Goal: Information Seeking & Learning: Obtain resource

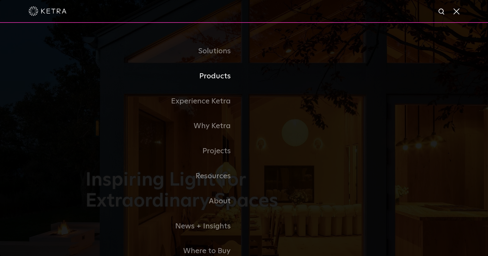
click at [216, 79] on link "Products" at bounding box center [164, 76] width 158 height 25
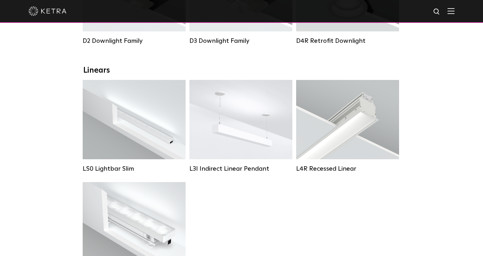
scroll to position [127, 0]
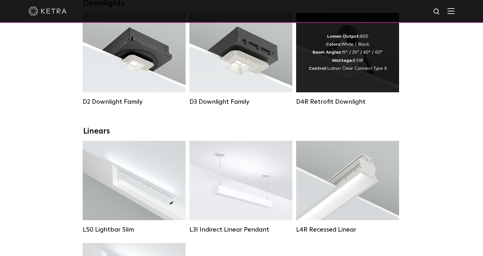
click at [359, 59] on div "Lumen Output: 800 Colors: White / Black Beam Angles: 15° / 25° / 40° / 60° Watt…" at bounding box center [348, 53] width 78 height 40
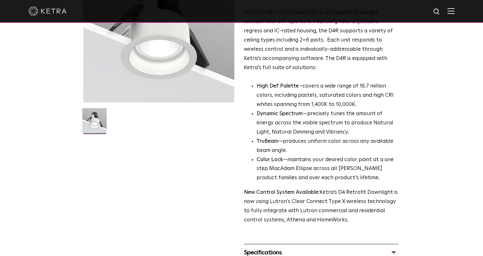
scroll to position [190, 0]
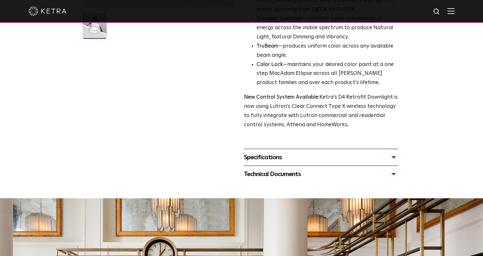
click at [392, 155] on div "Specifications" at bounding box center [321, 157] width 154 height 10
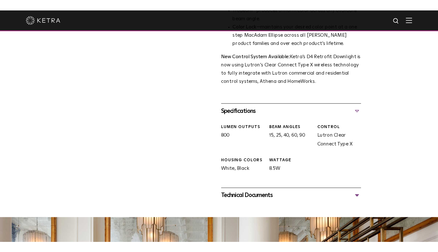
scroll to position [317, 0]
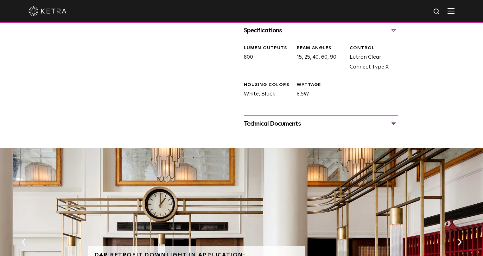
click at [395, 121] on div "Technical Documents" at bounding box center [321, 123] width 154 height 10
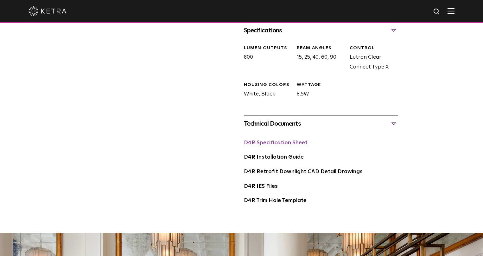
click at [283, 145] on link "D4R Specification Sheet" at bounding box center [276, 142] width 64 height 5
